Goal: Task Accomplishment & Management: Complete application form

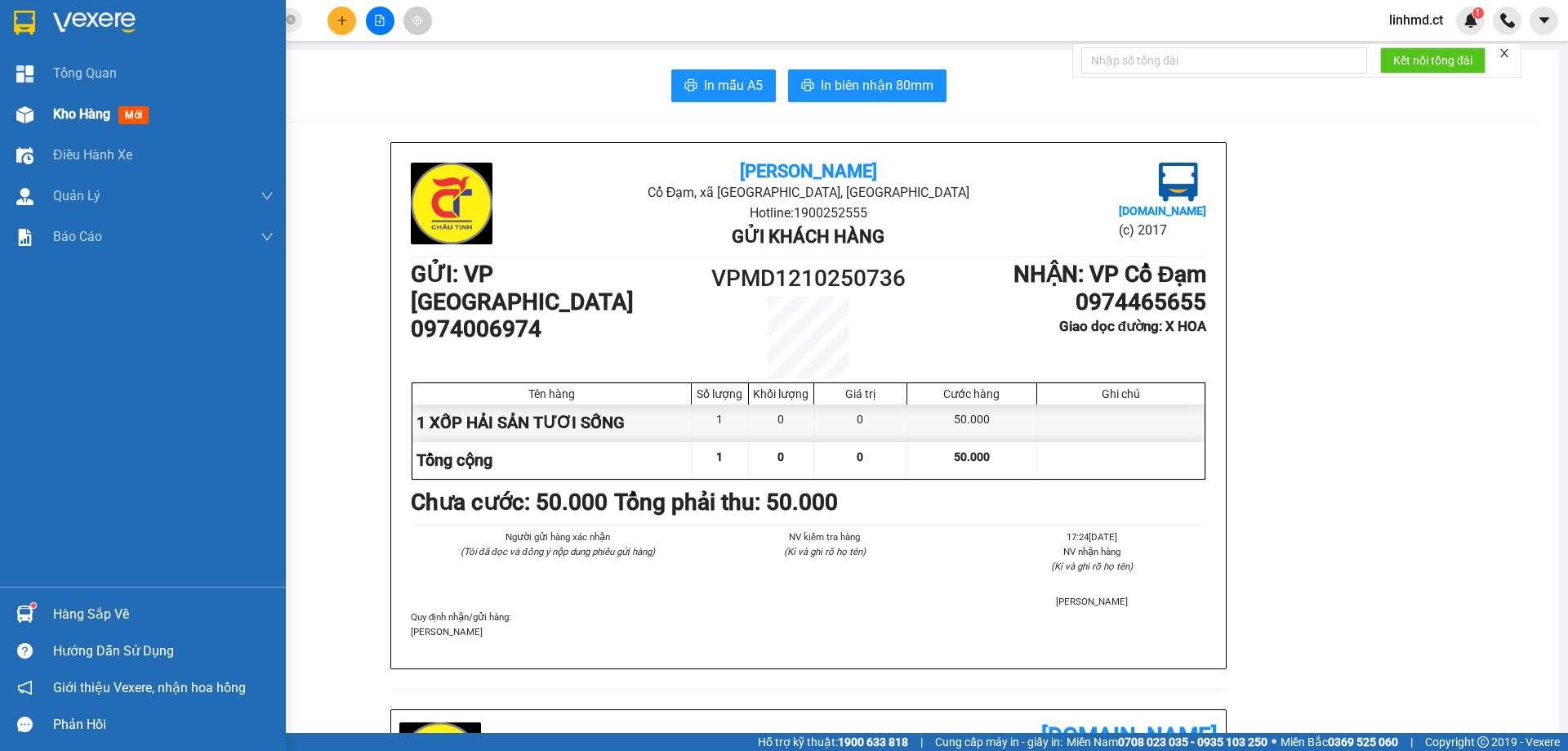
click at [37, 112] on div at bounding box center [25, 114] width 29 height 29
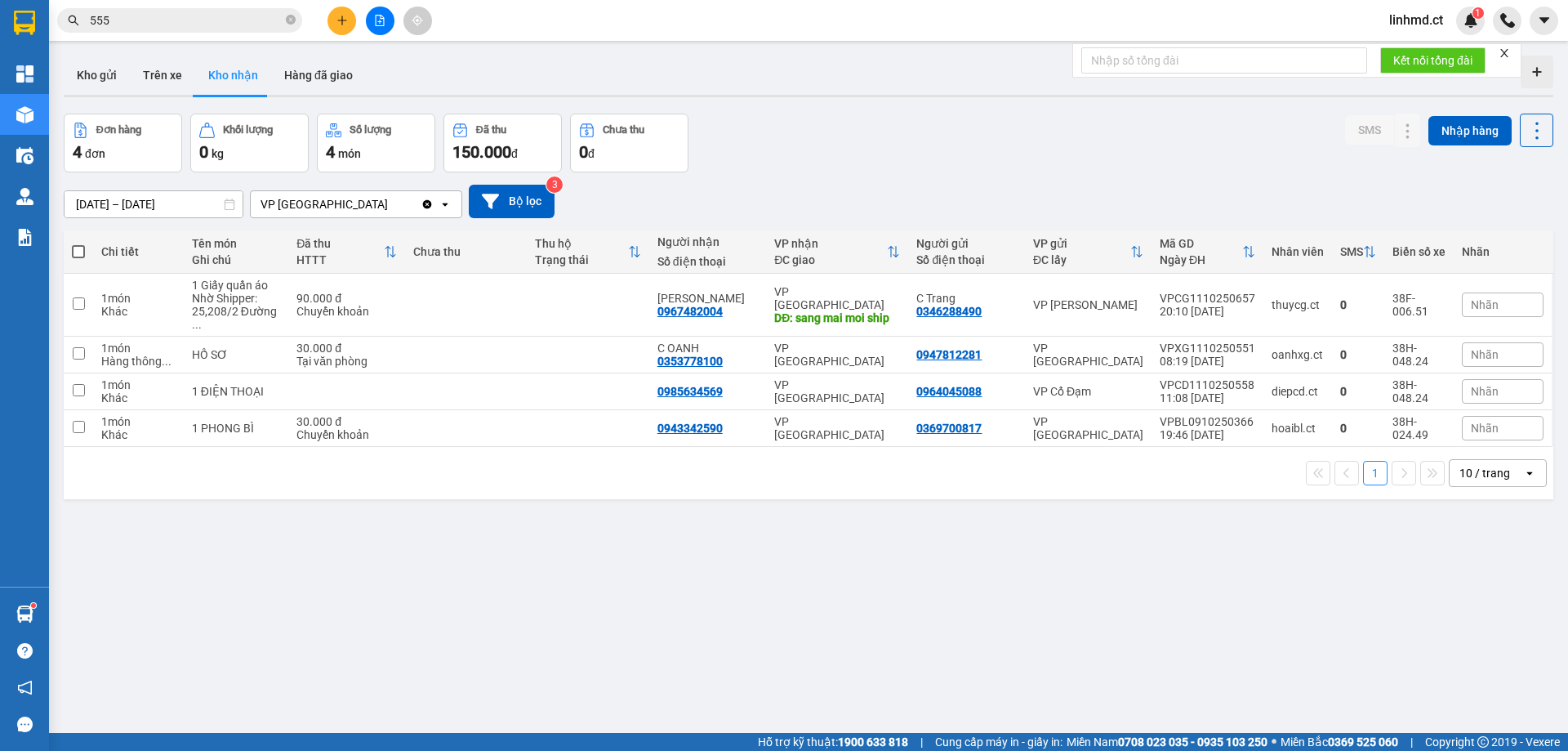
click at [119, 21] on input "555" at bounding box center [185, 20] width 192 height 18
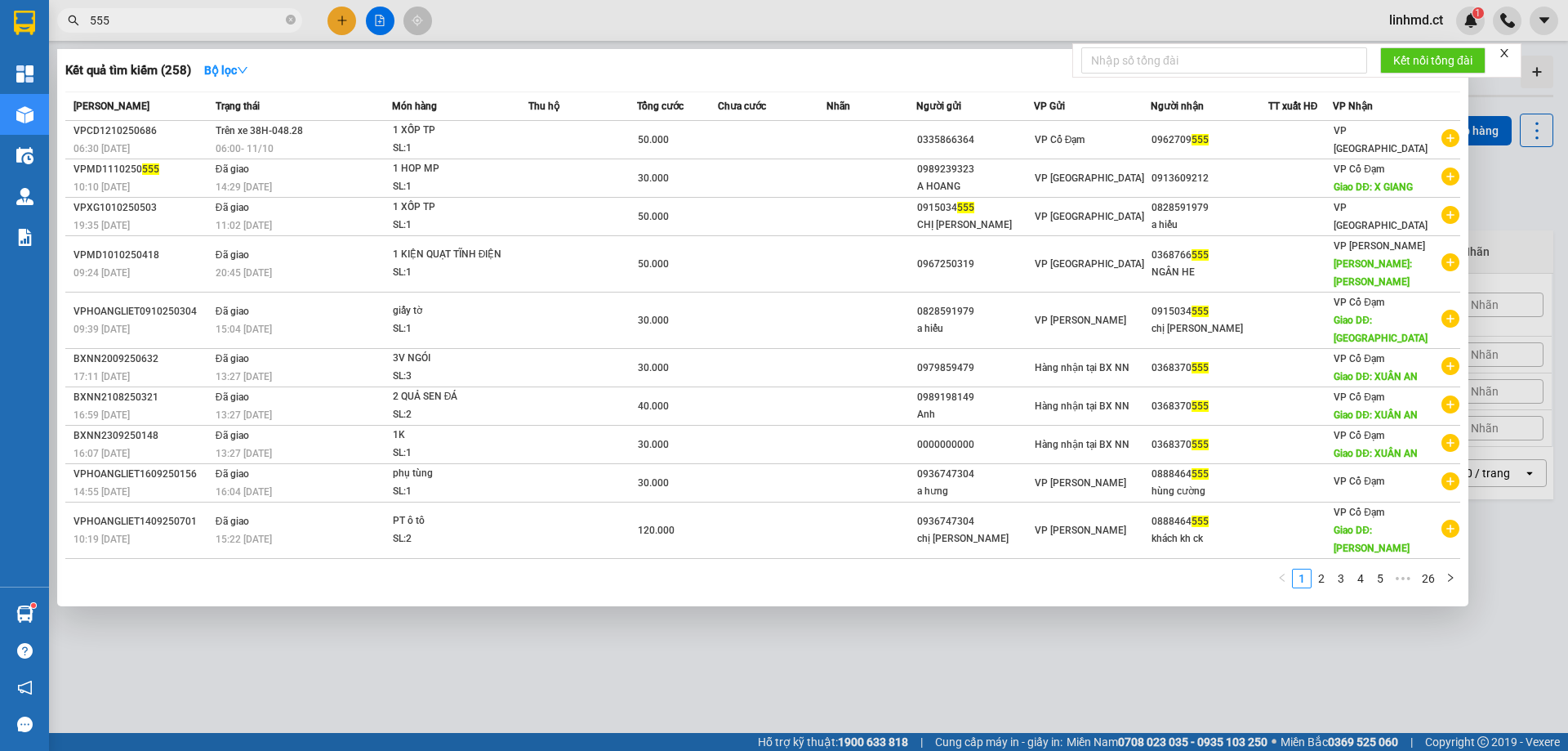
click at [119, 21] on input "555" at bounding box center [185, 20] width 192 height 18
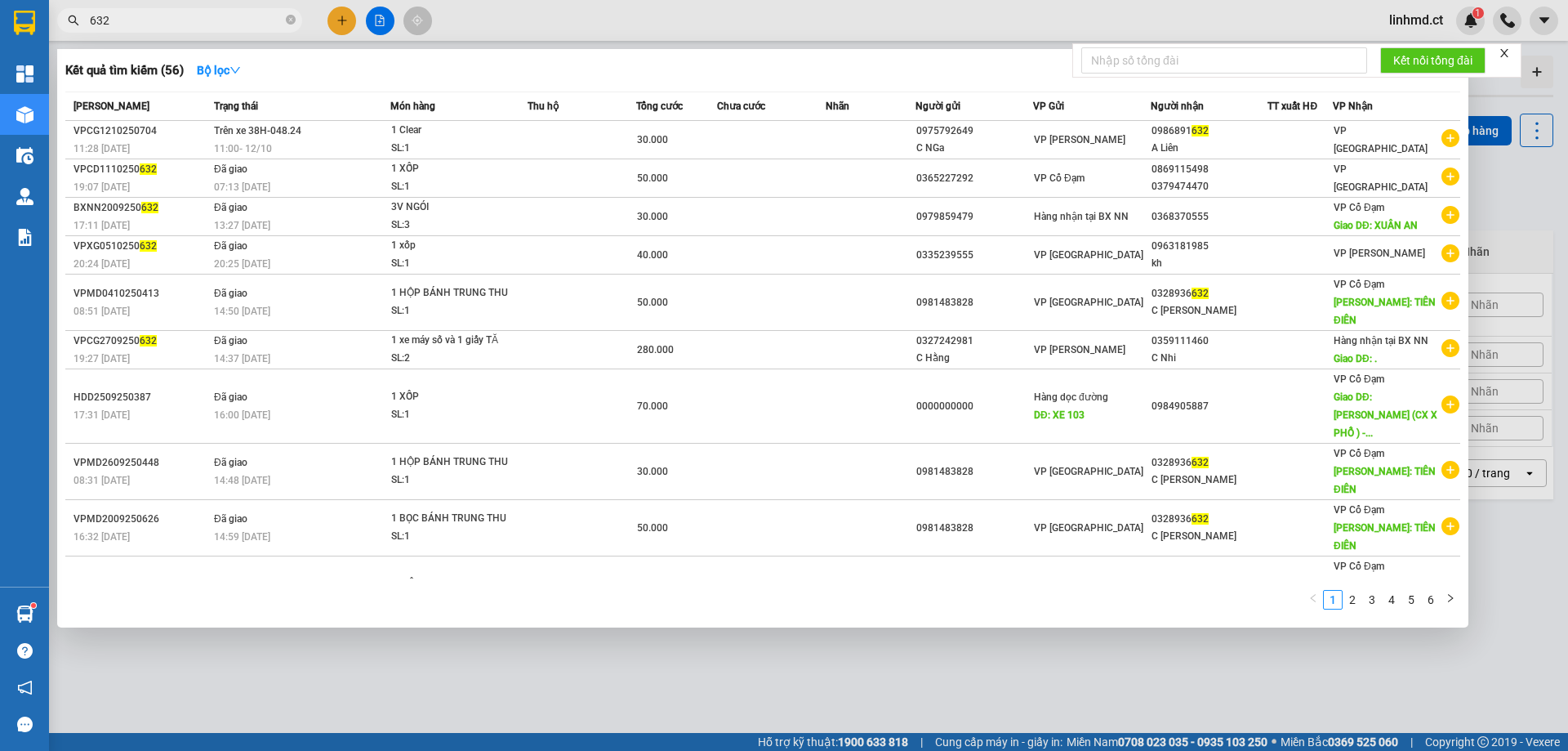
type input "632"
click at [715, 591] on div at bounding box center [784, 376] width 1568 height 751
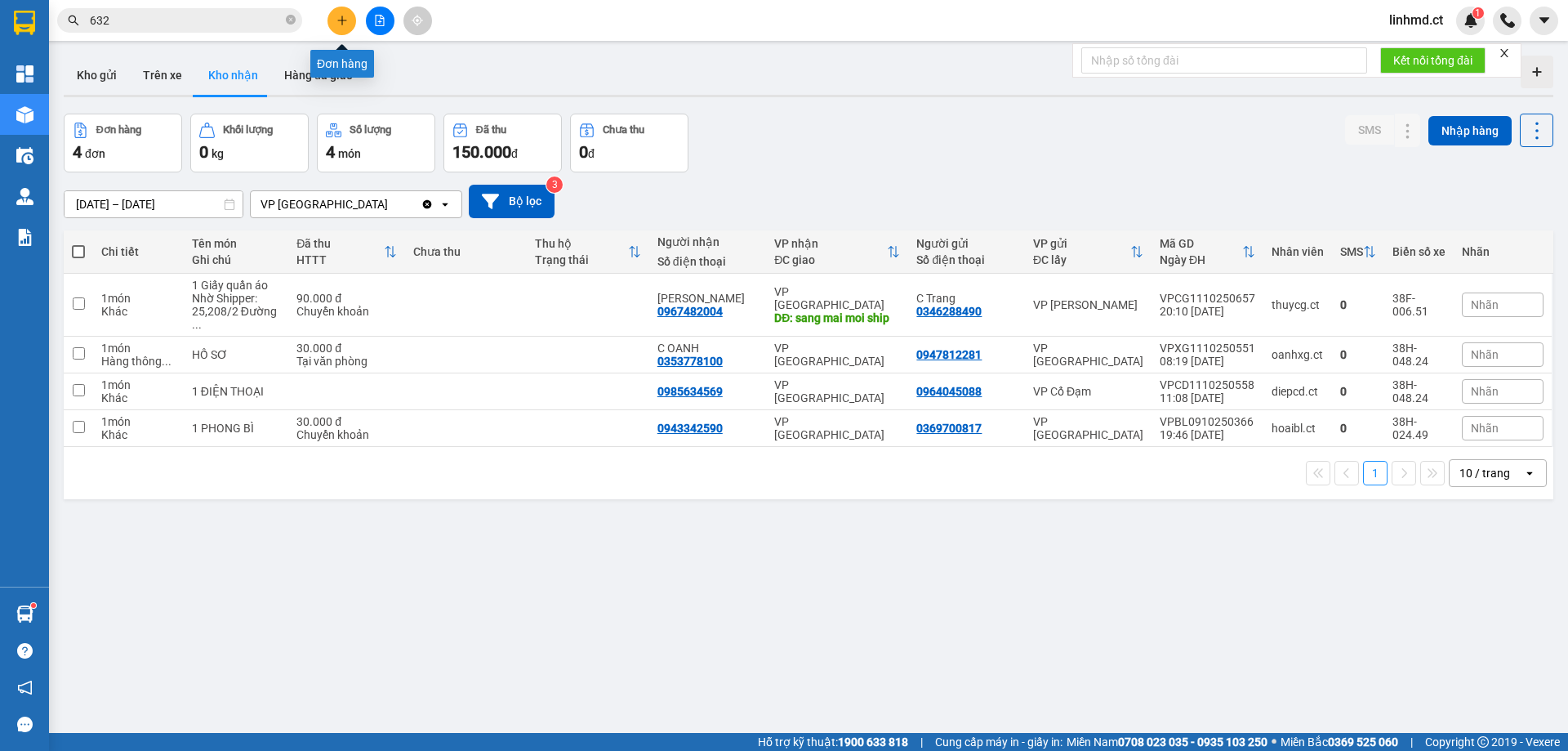
click at [343, 18] on icon "plus" at bounding box center [342, 20] width 11 height 11
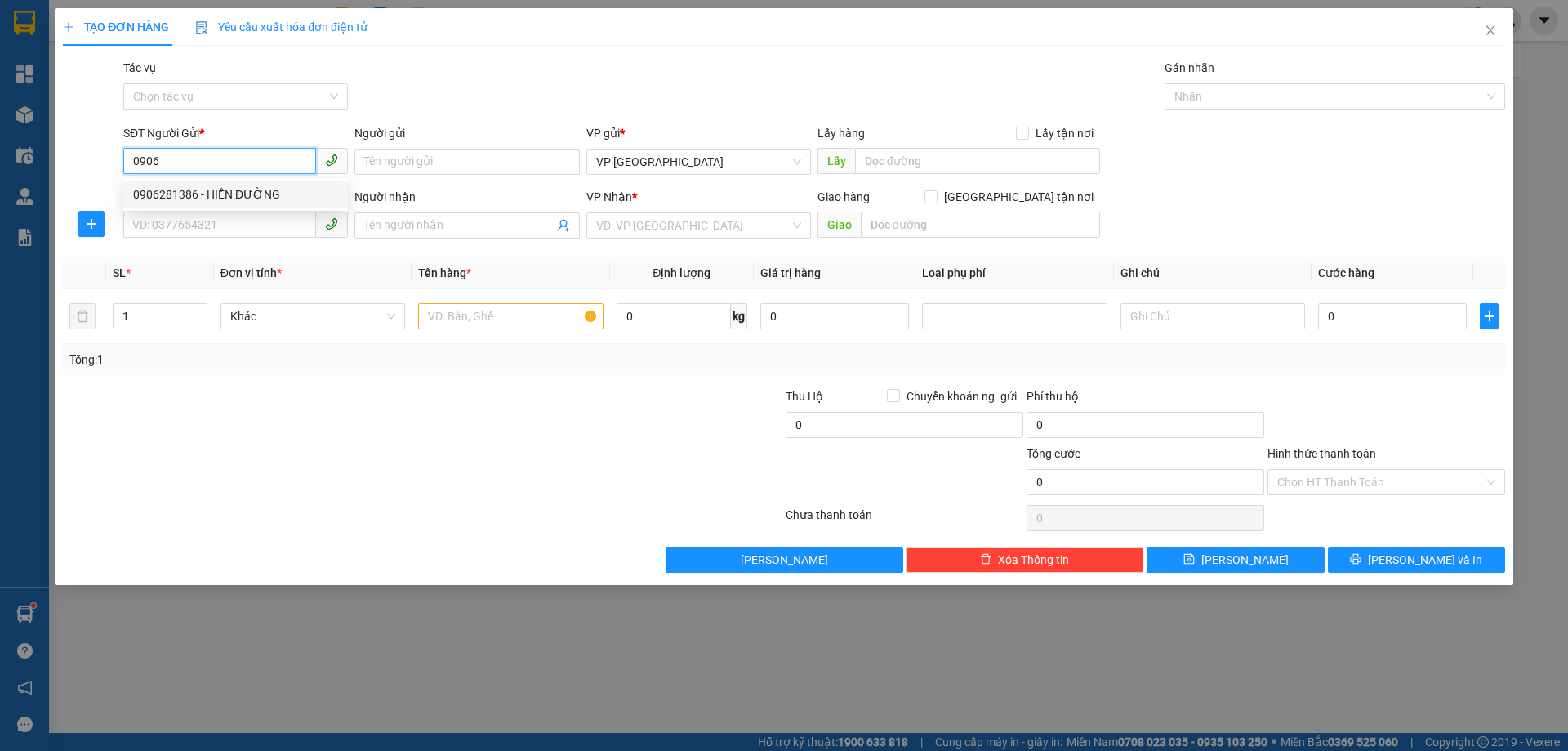
click at [279, 194] on div "0906281386 - HIỀN ĐƯỜNG" at bounding box center [235, 194] width 205 height 18
type input "0906281386"
type input "HIỀN ĐƯỜNG"
type input "0906281386"
type input "HIỀN ĐƯỜNG"
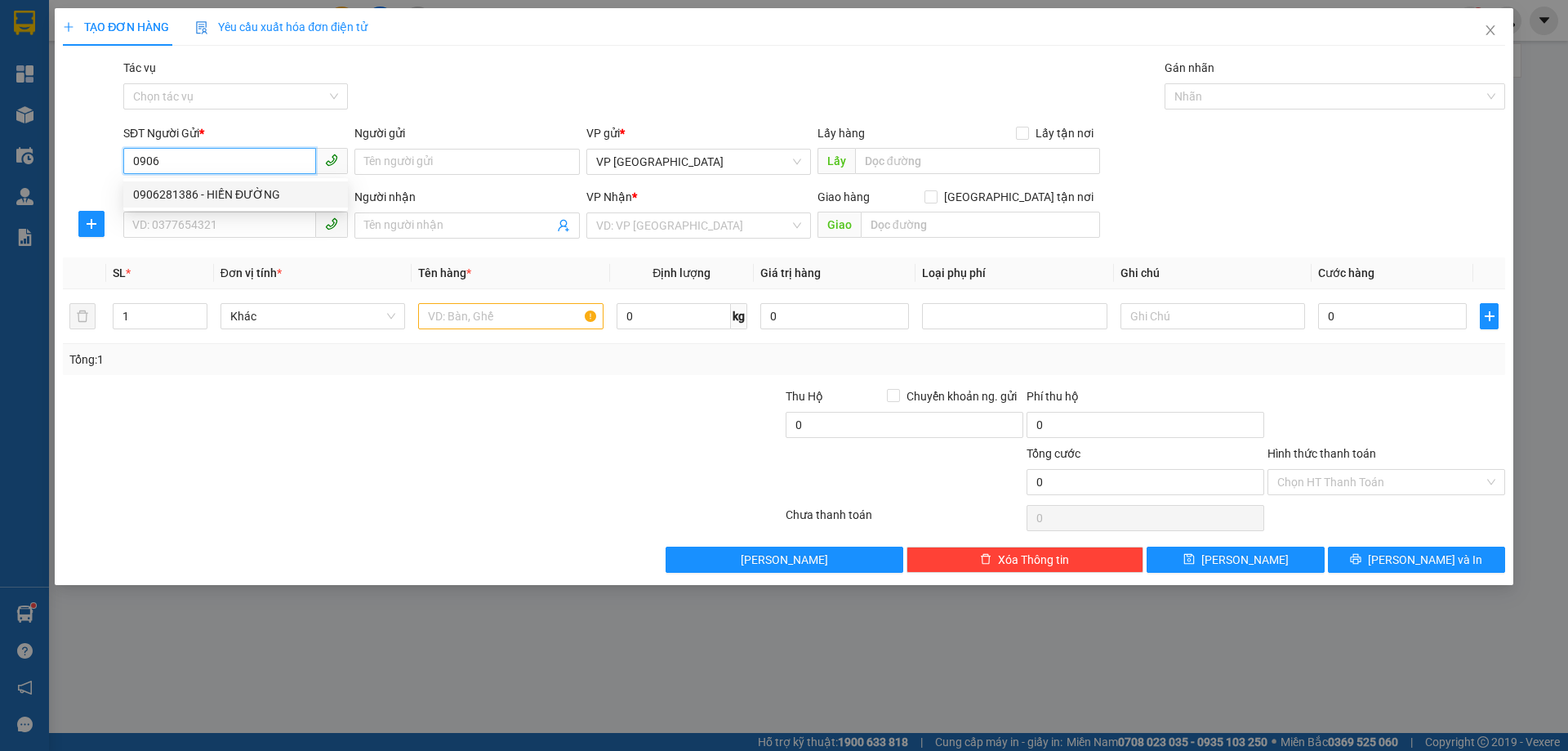
type input "X HOA"
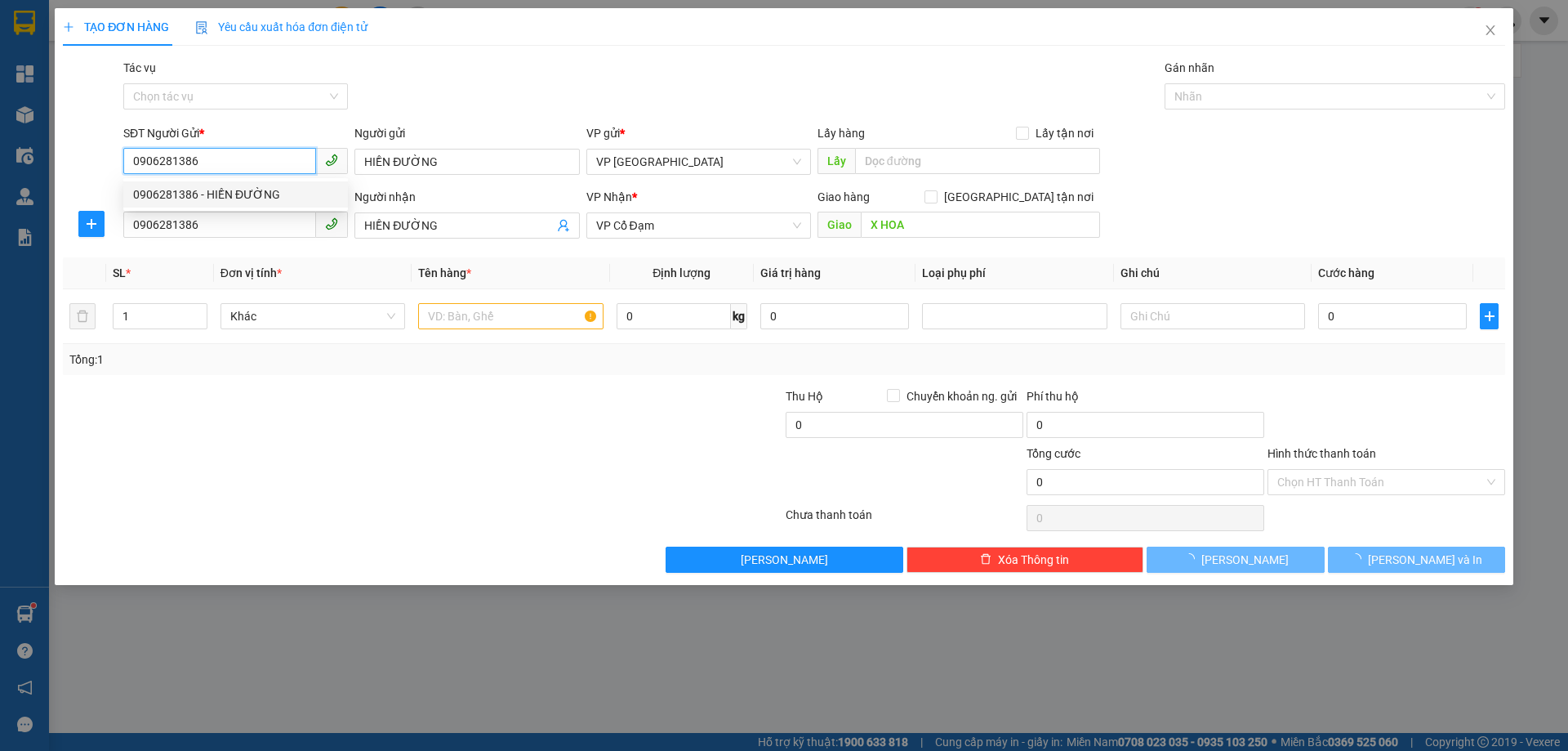
type input "134.000"
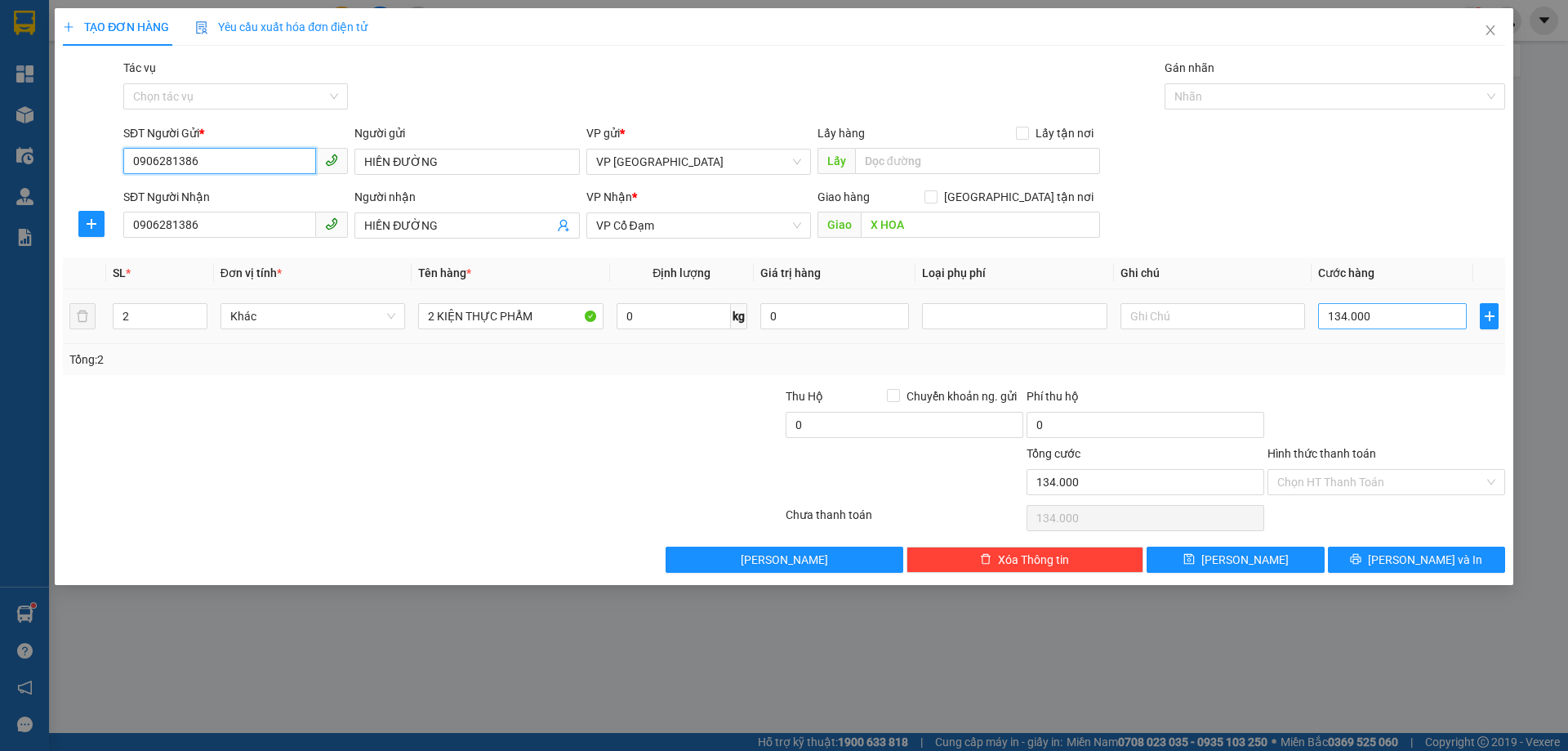
type input "0906281386"
click at [1368, 324] on input "134.000" at bounding box center [1392, 317] width 149 height 26
type input "0"
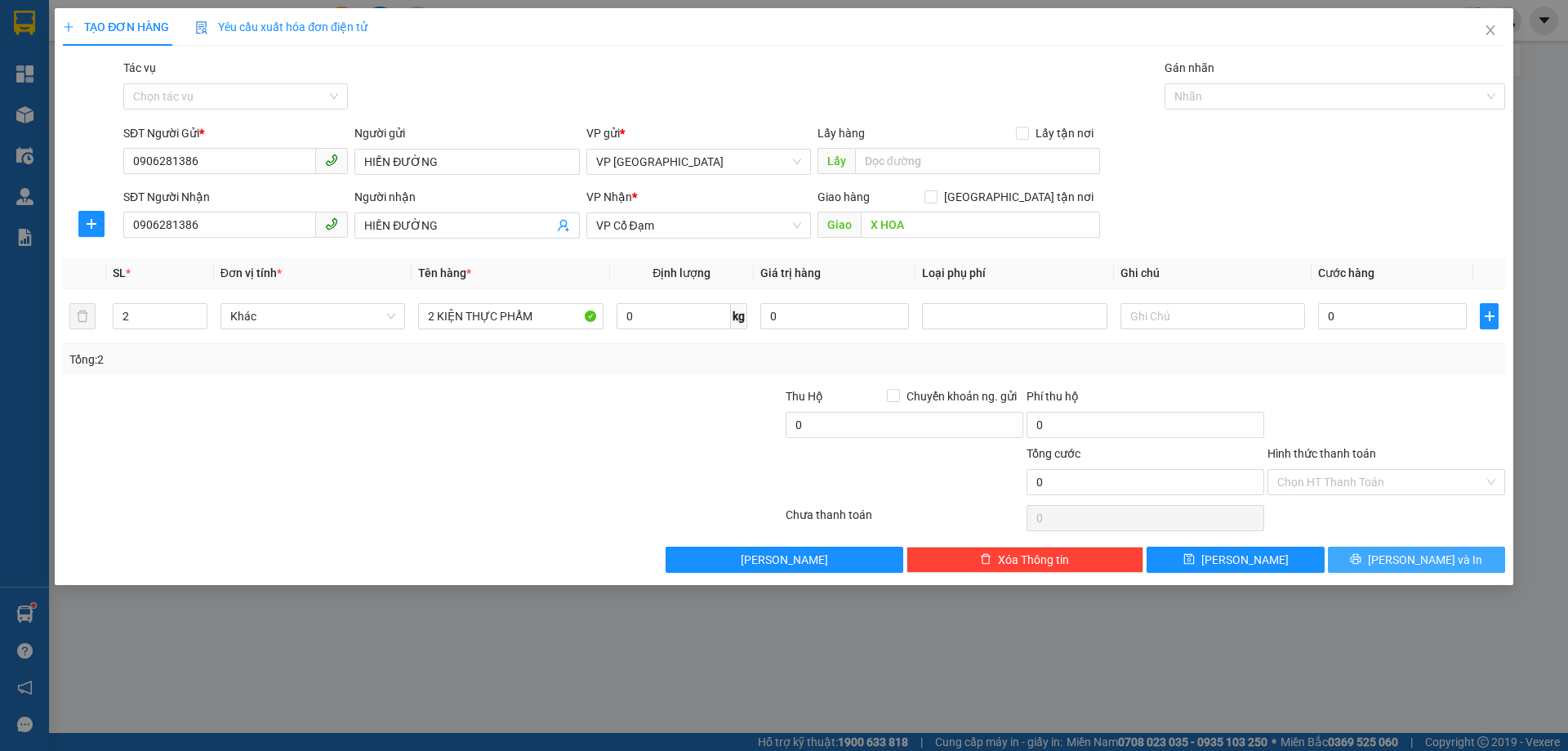
click at [1416, 558] on span "[PERSON_NAME] và In" at bounding box center [1426, 559] width 114 height 18
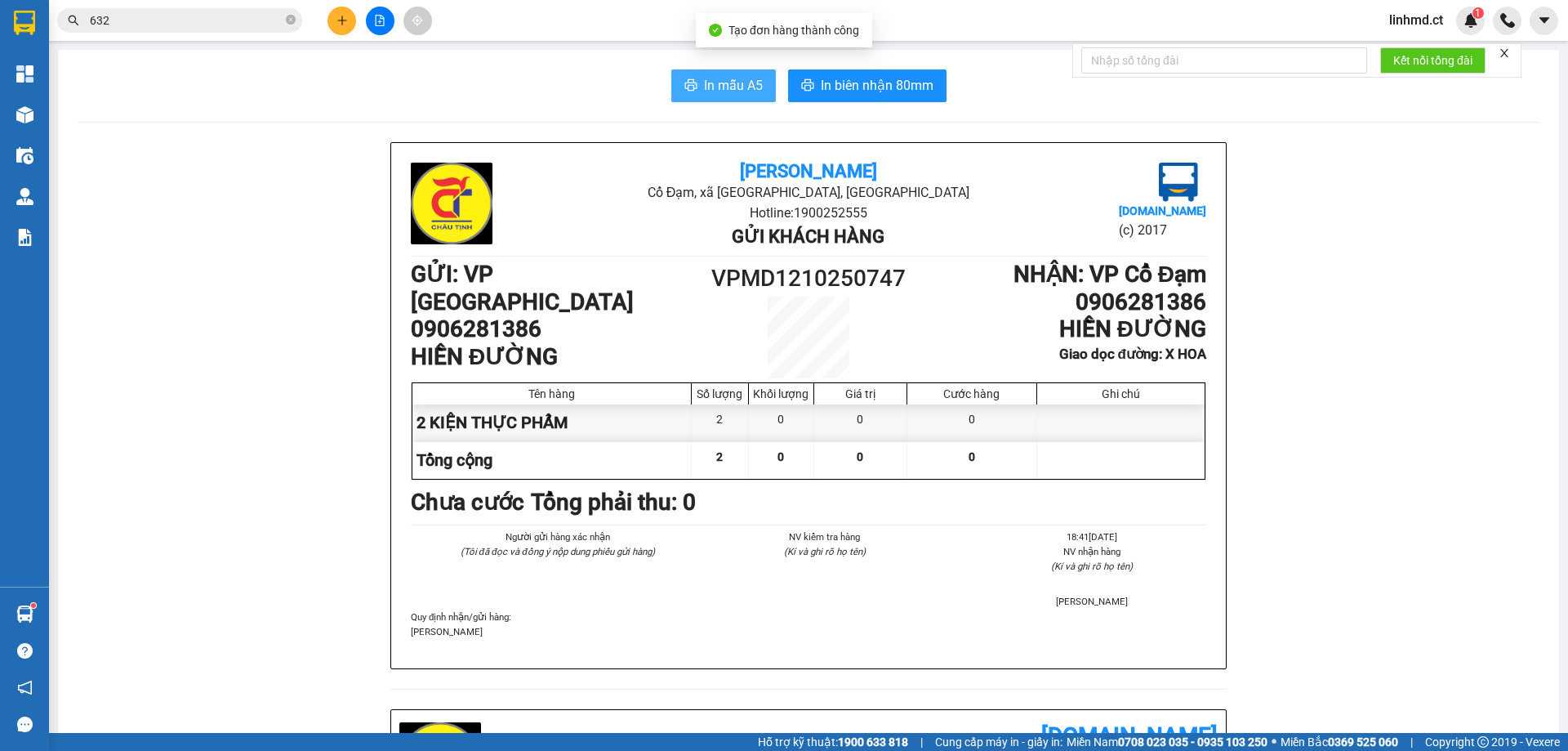
click at [730, 84] on span "In mẫu A5" at bounding box center [733, 84] width 59 height 20
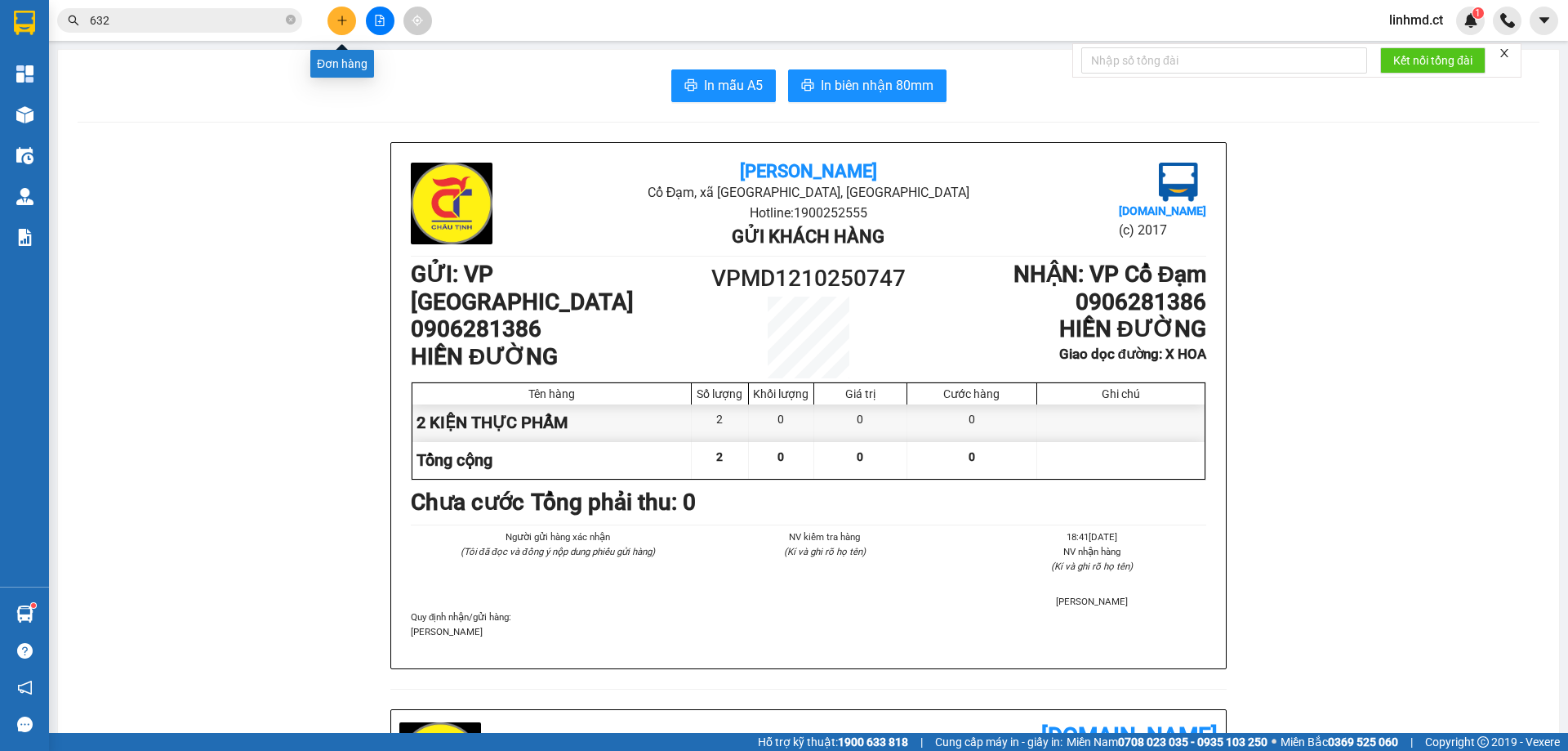
click at [339, 28] on button at bounding box center [342, 20] width 29 height 29
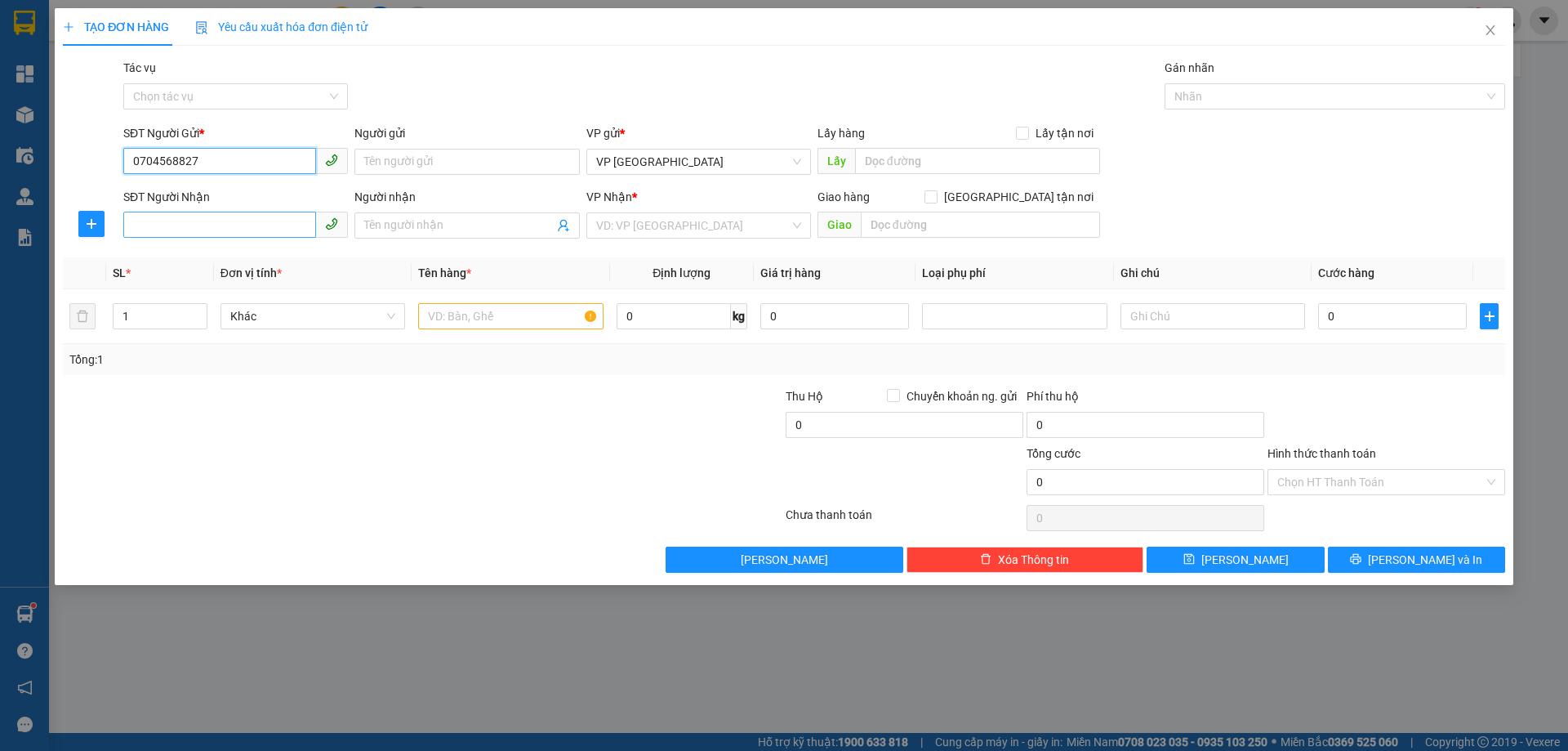
type input "0704568827"
click at [280, 222] on input "SĐT Người Nhận" at bounding box center [219, 225] width 192 height 26
type input "0975737369"
click at [279, 257] on div "0975737369 - TH" at bounding box center [235, 258] width 205 height 18
type input "TH"
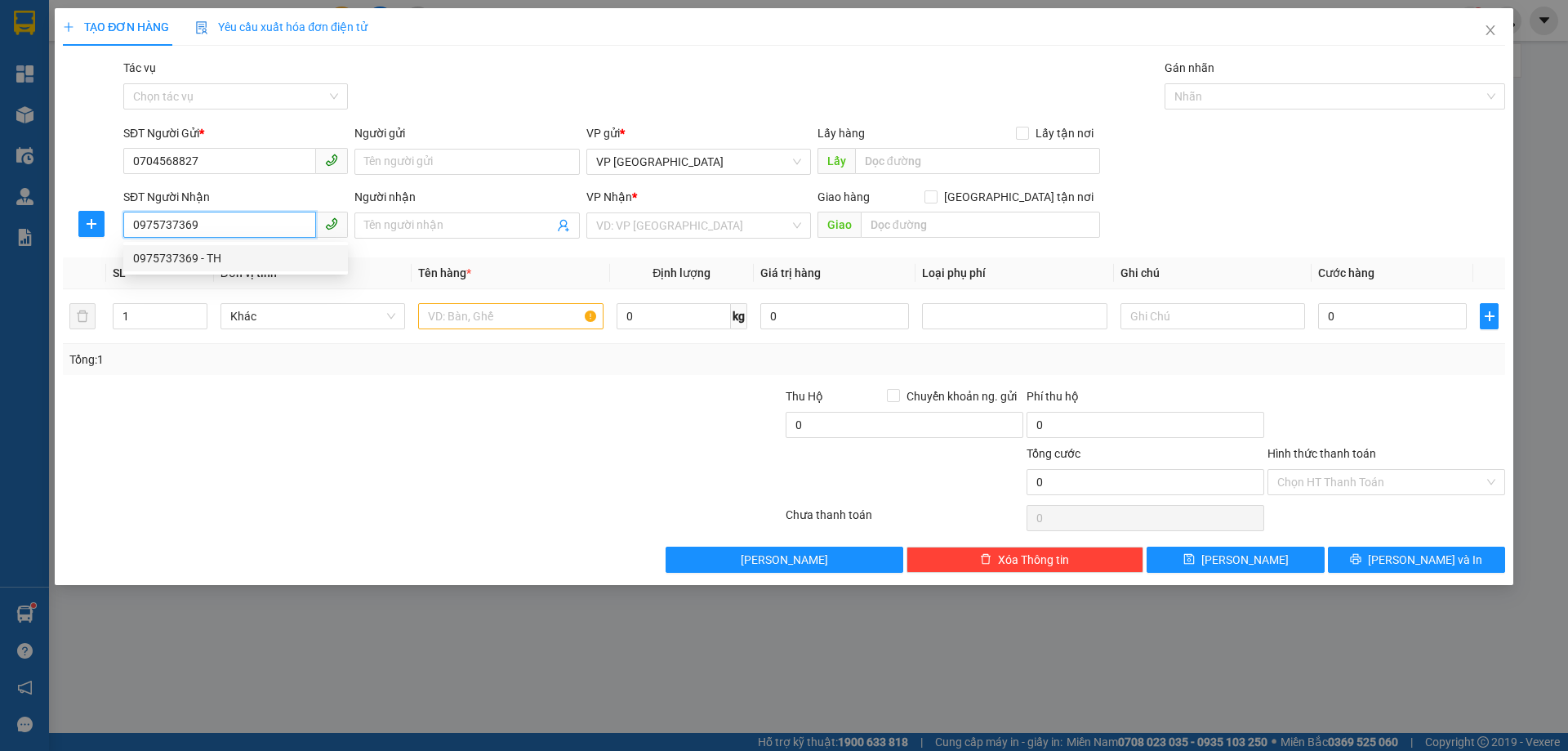
type input "CX CẦU TRÙ"
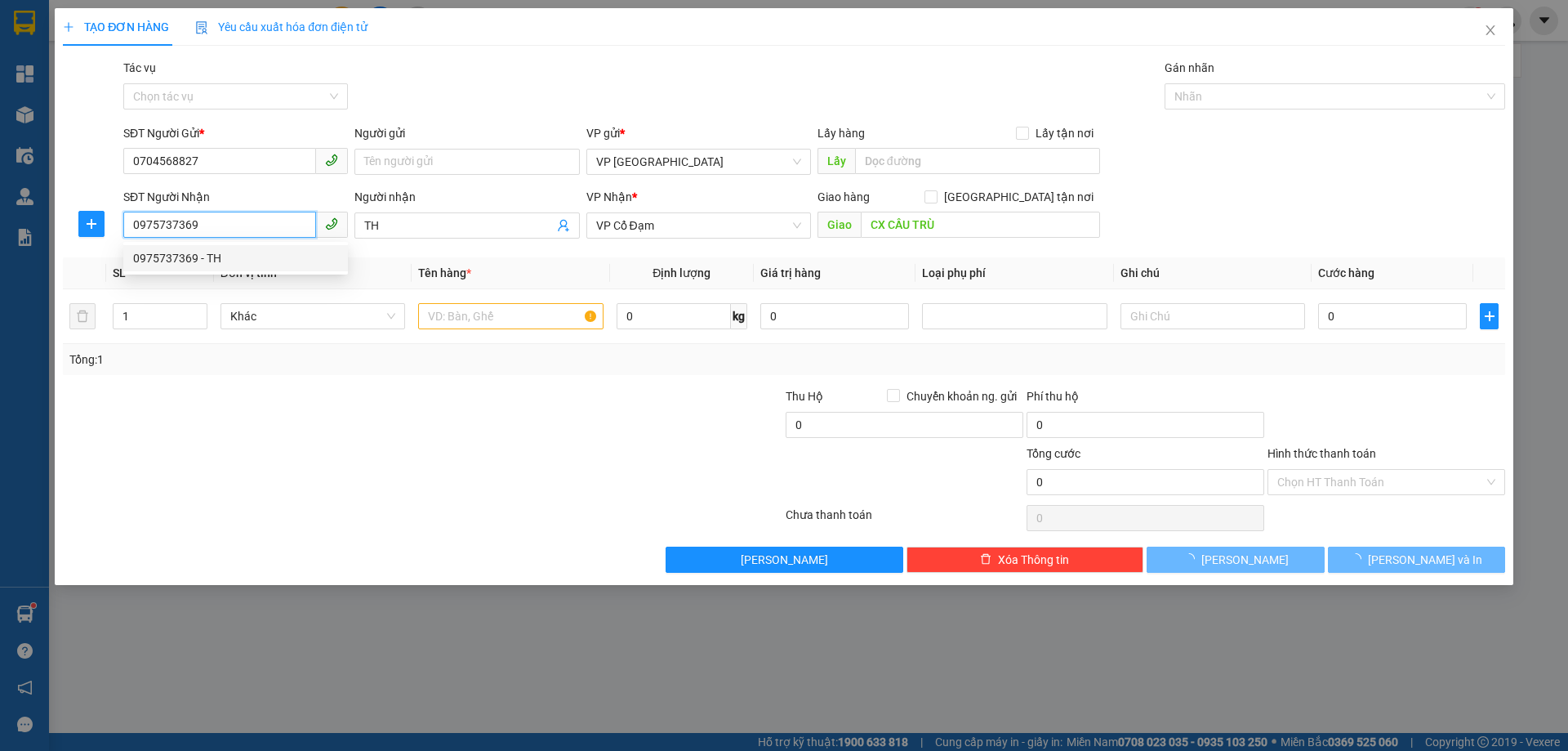
type input "30.000"
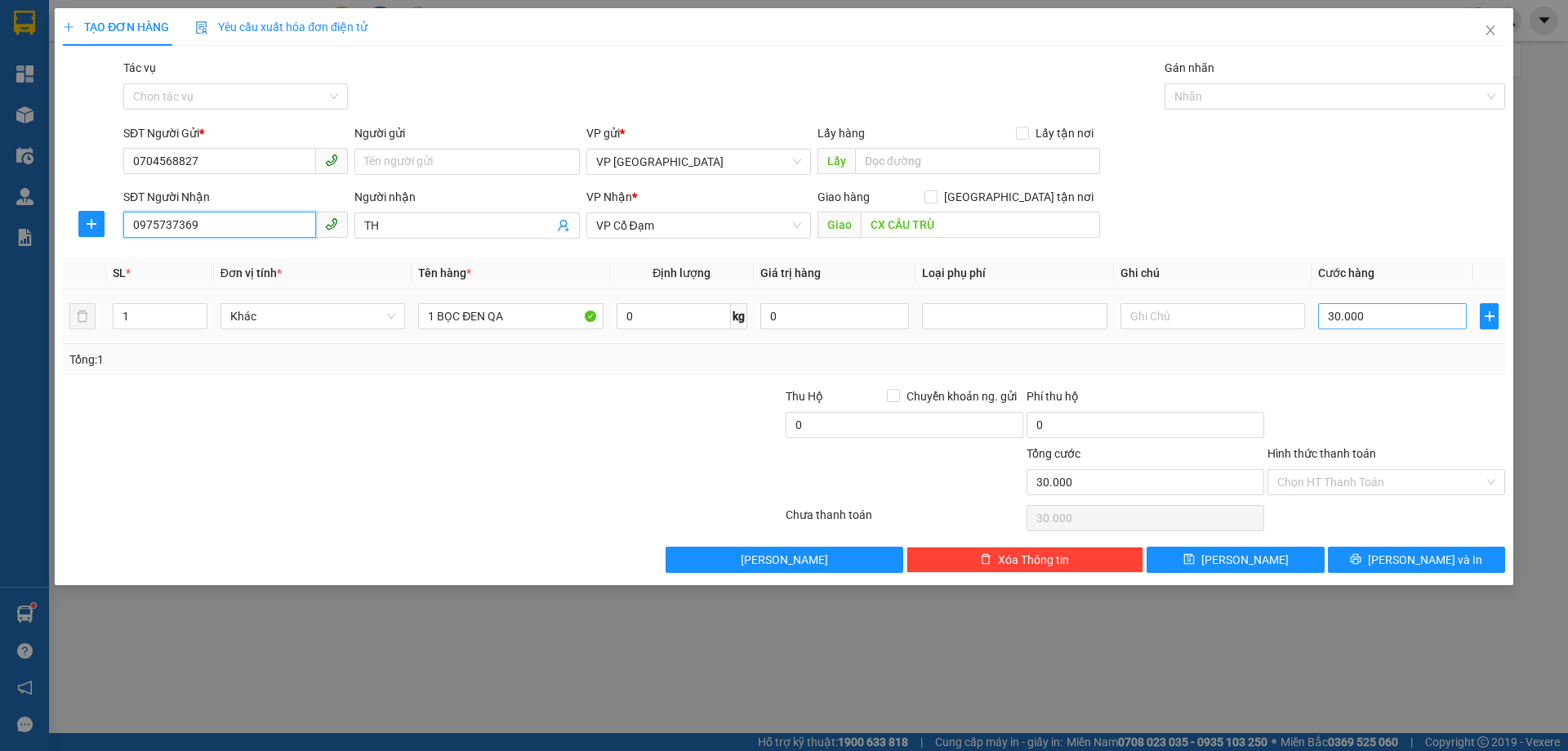
type input "0975737369"
click at [1376, 319] on input "30.000" at bounding box center [1392, 317] width 149 height 26
type input "0"
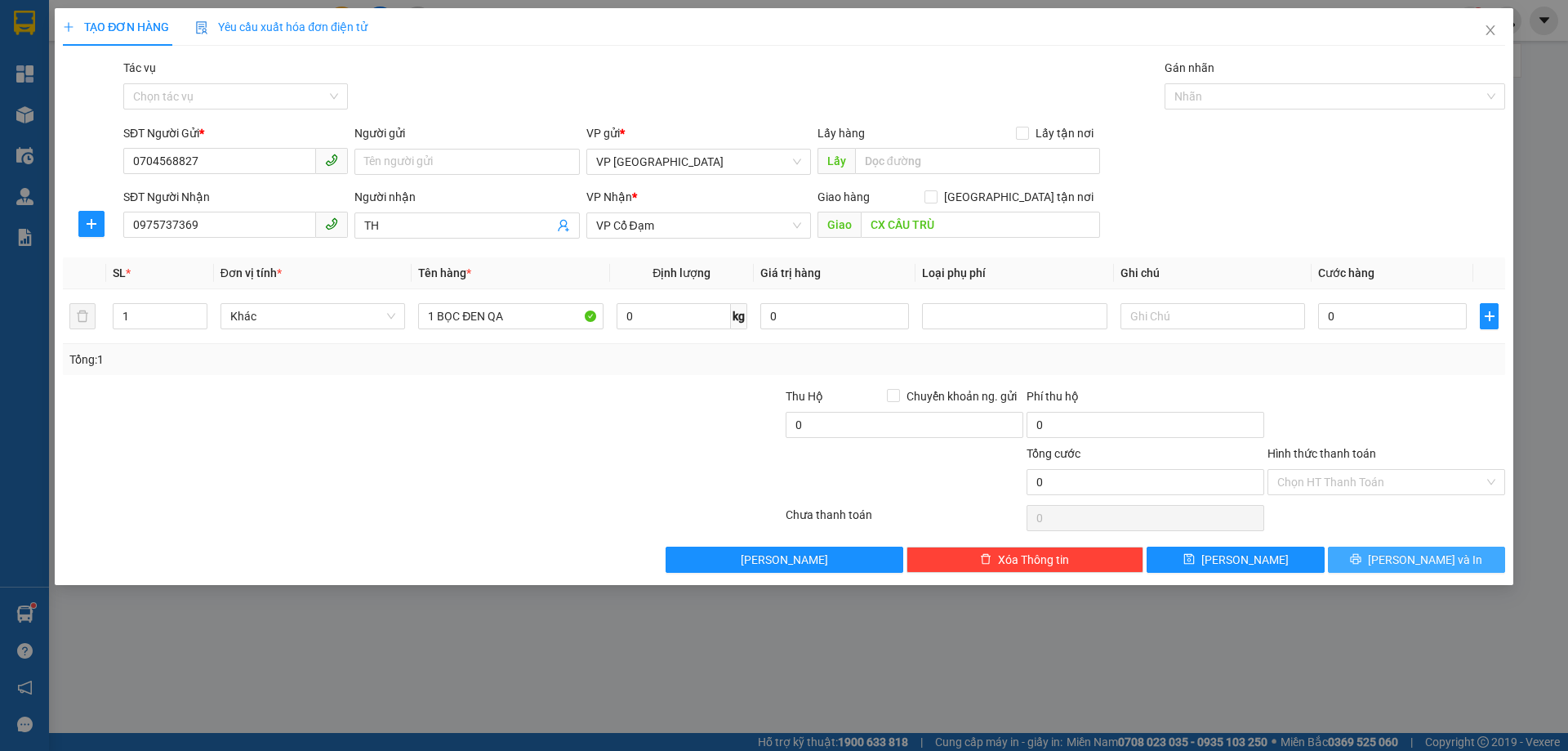
click at [1382, 552] on button "[PERSON_NAME] và In" at bounding box center [1417, 560] width 178 height 26
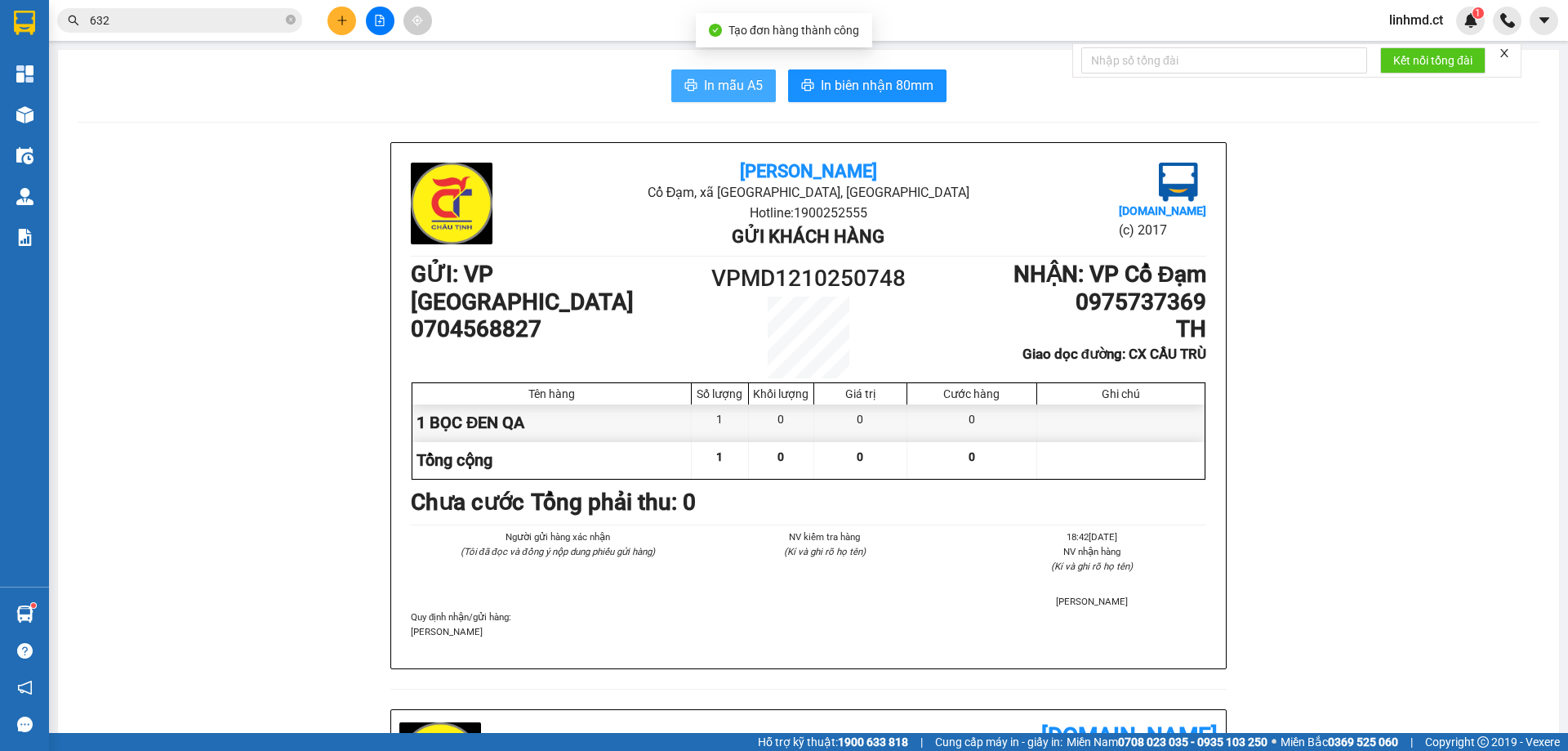
click at [715, 78] on span "In mẫu A5" at bounding box center [733, 84] width 59 height 20
